Goal: Find specific page/section: Find specific page/section

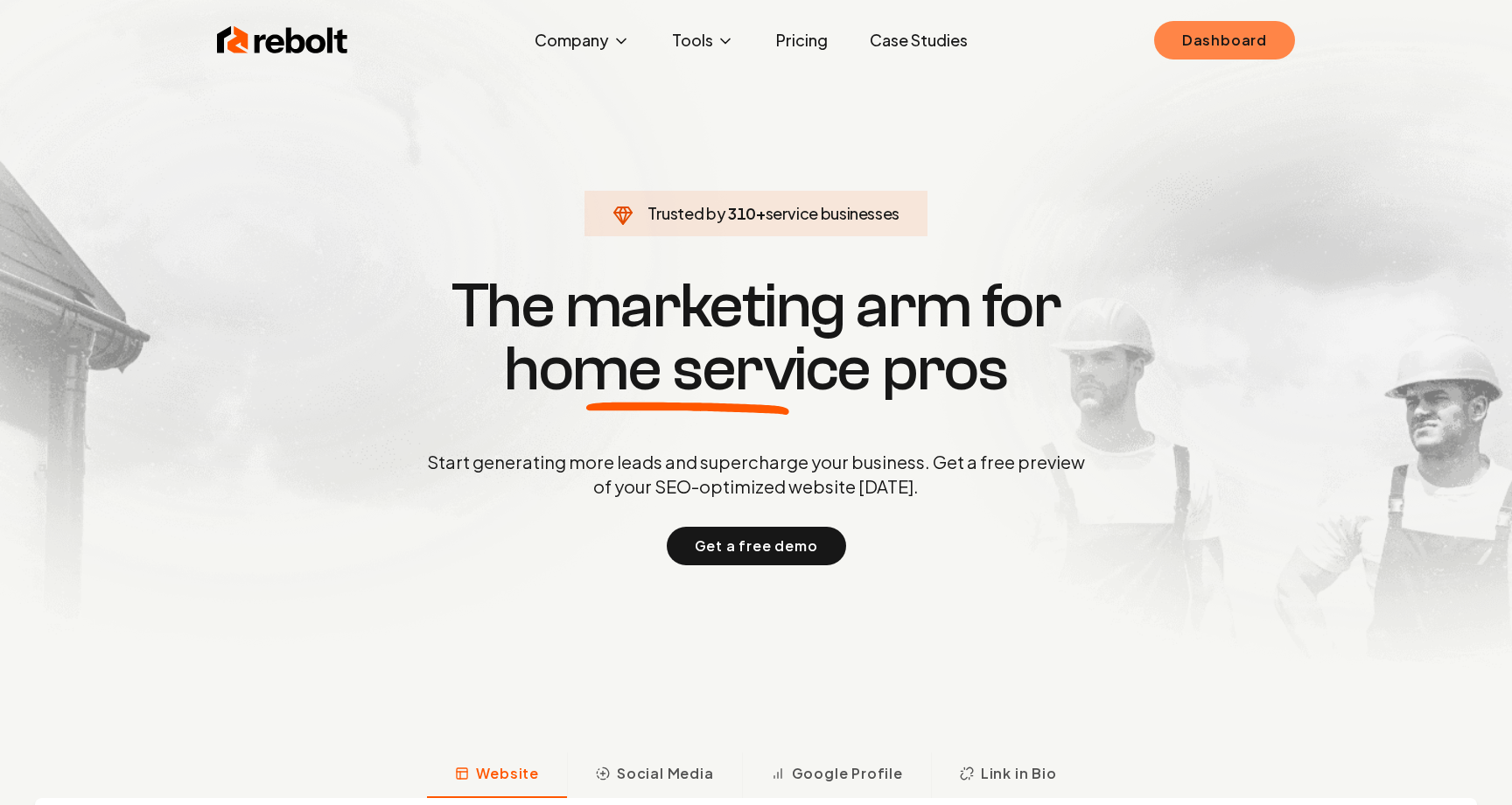
click at [1245, 40] on link "Dashboard" at bounding box center [1224, 40] width 141 height 39
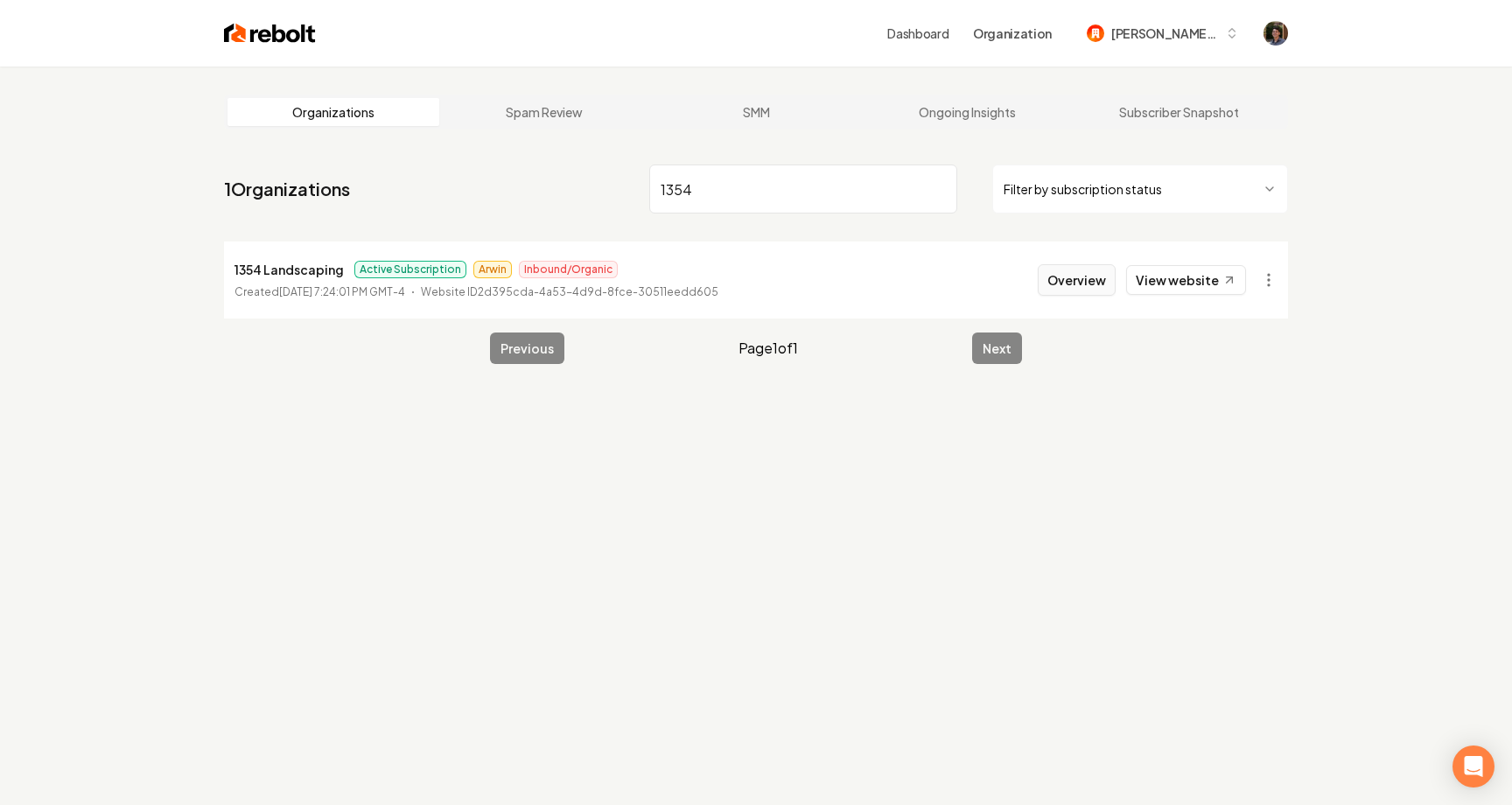
type input "1354"
click at [1073, 280] on button "Overview" at bounding box center [1077, 279] width 78 height 31
